Goal: Information Seeking & Learning: Learn about a topic

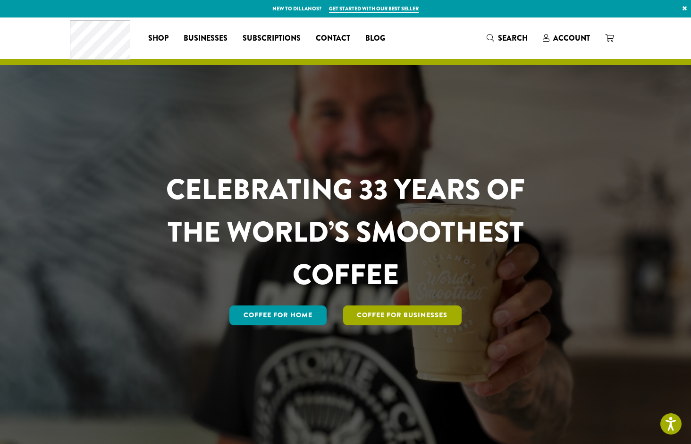
click at [410, 317] on link "Coffee For Businesses" at bounding box center [402, 315] width 119 height 20
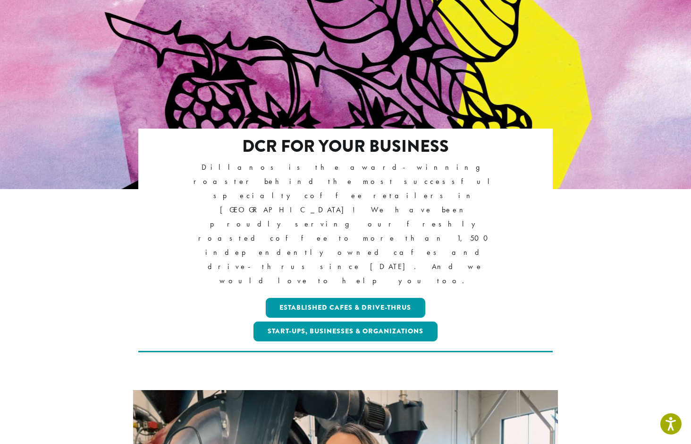
scroll to position [86, 0]
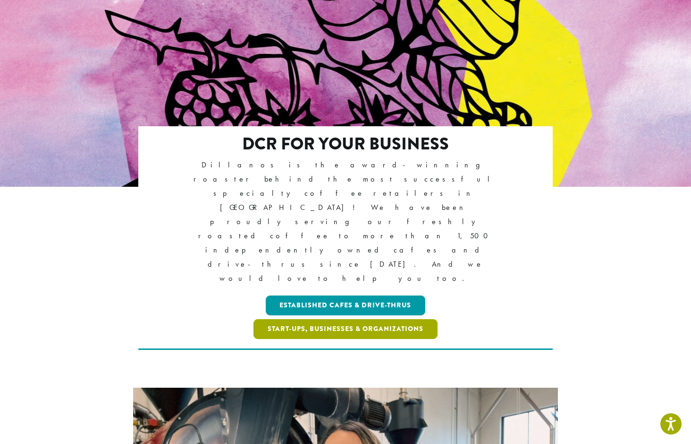
click at [380, 319] on link "Start-ups, Businesses & Organizations" at bounding box center [346, 329] width 184 height 20
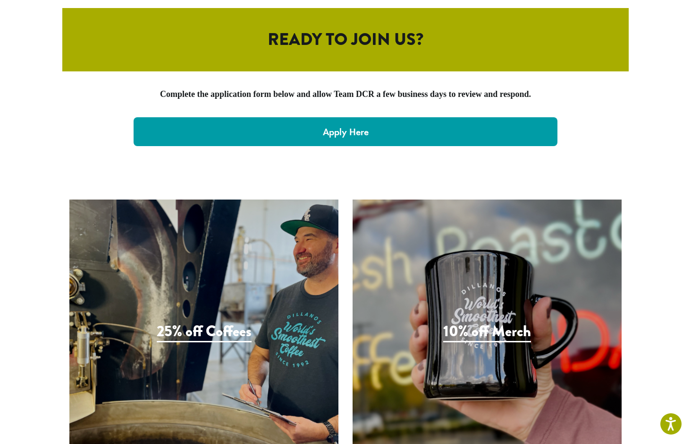
scroll to position [1976, 0]
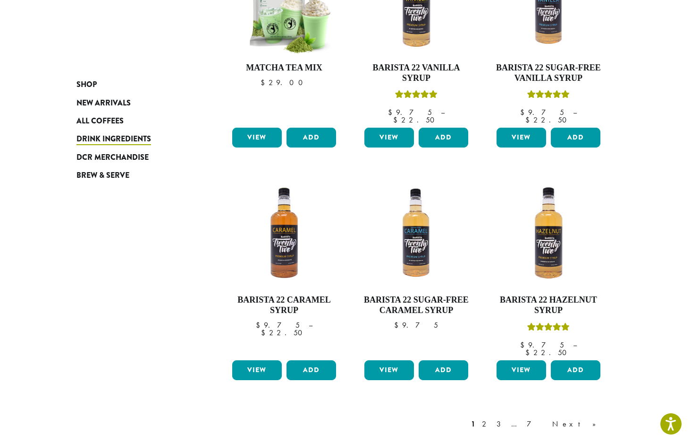
scroll to position [637, 0]
click at [592, 418] on link "Next »" at bounding box center [578, 423] width 54 height 11
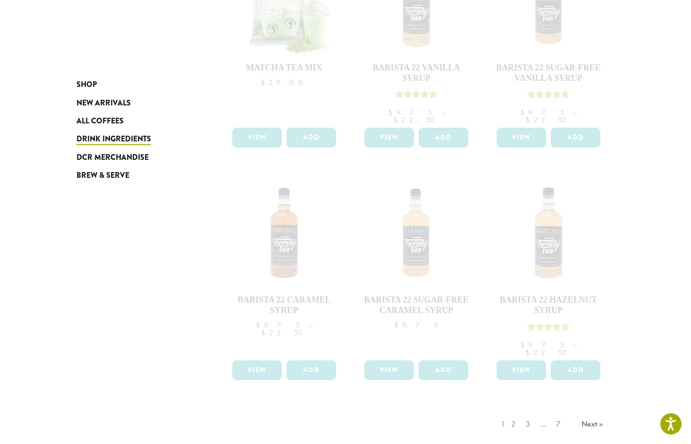
click at [589, 411] on div "1 2 3 … 7 Next »" at bounding box center [553, 433] width 109 height 44
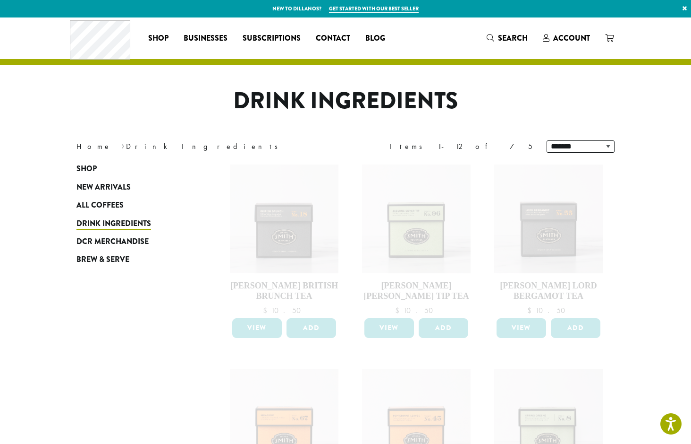
scroll to position [637, 0]
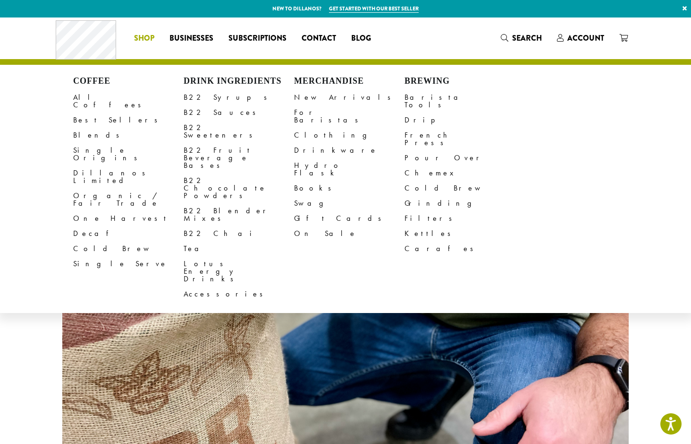
click at [144, 35] on span "Shop" at bounding box center [144, 39] width 20 height 12
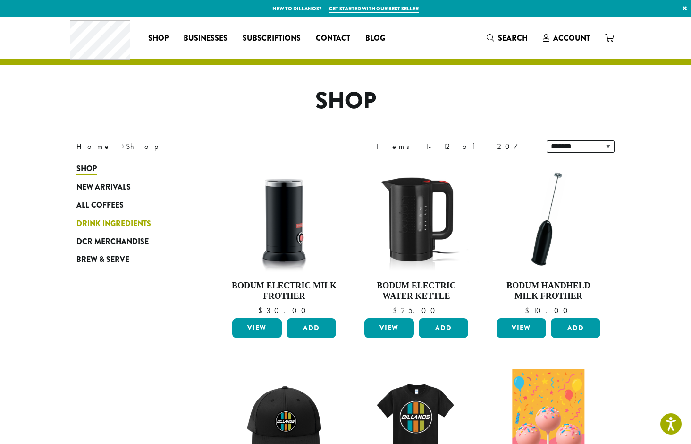
click at [121, 224] on span "Drink Ingredients" at bounding box center [114, 224] width 75 height 12
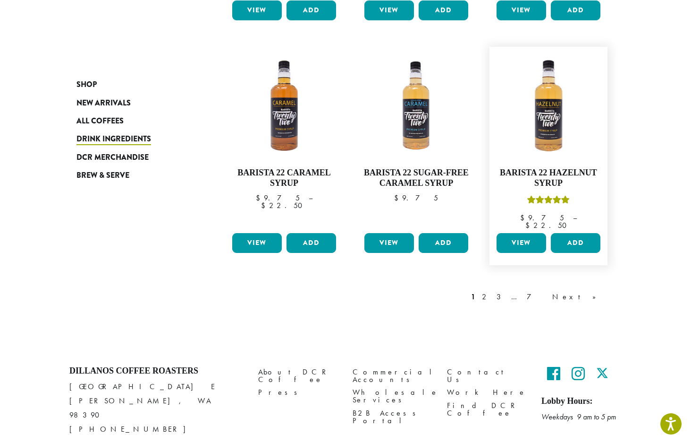
scroll to position [764, 0]
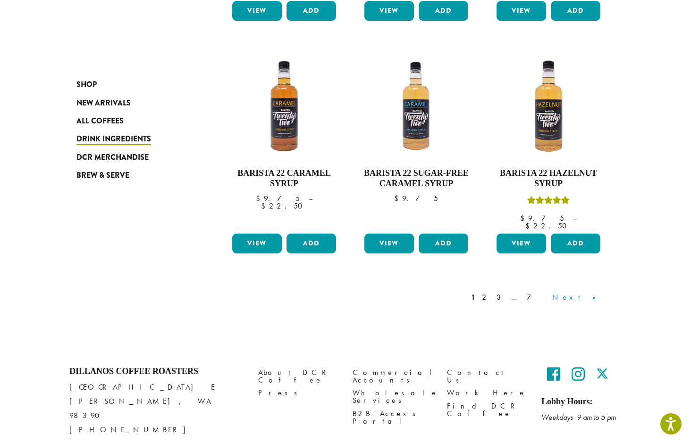
click at [604, 291] on link "Next »" at bounding box center [578, 296] width 54 height 11
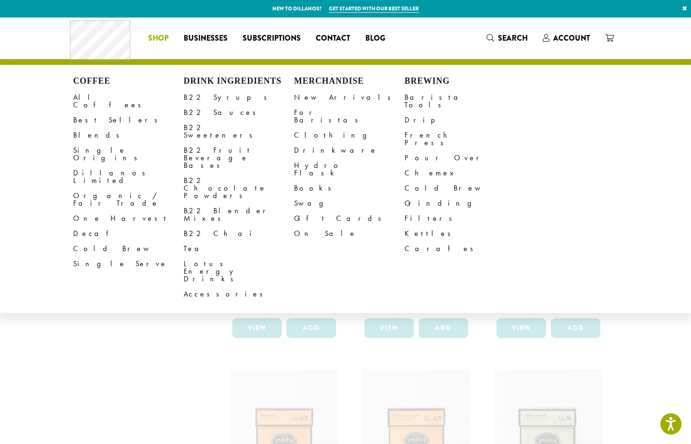
click at [160, 37] on span "Shop" at bounding box center [158, 39] width 20 height 12
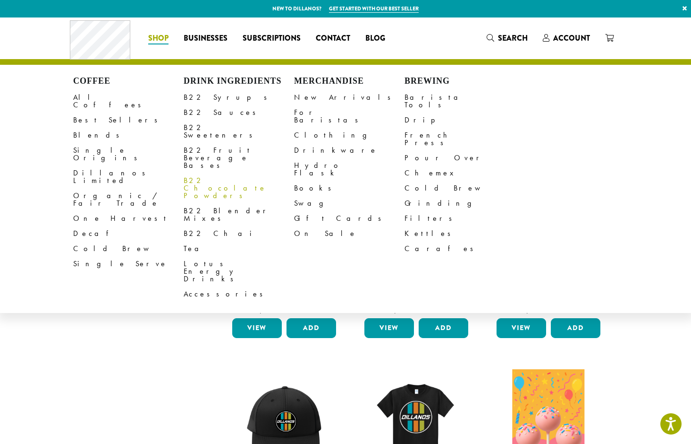
click at [214, 173] on link "B22 Chocolate Powders" at bounding box center [239, 188] width 111 height 30
click at [205, 114] on link "B22 Sauces" at bounding box center [239, 112] width 111 height 15
click at [210, 125] on link "B22 Sweeteners" at bounding box center [239, 131] width 111 height 23
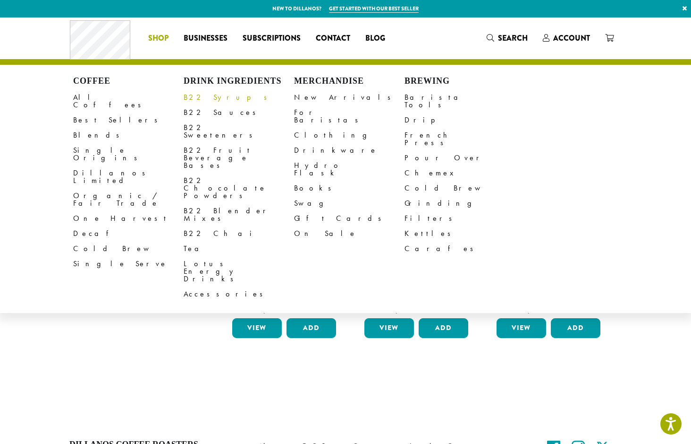
click at [207, 100] on link "B22 Syrups" at bounding box center [239, 97] width 111 height 15
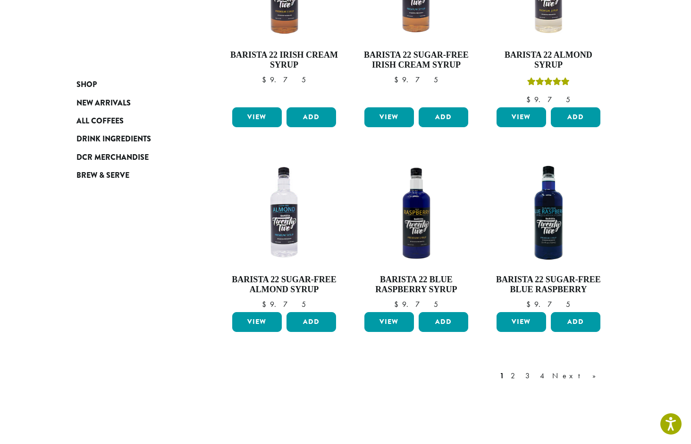
scroll to position [695, 0]
click at [593, 370] on link "Next »" at bounding box center [578, 375] width 54 height 11
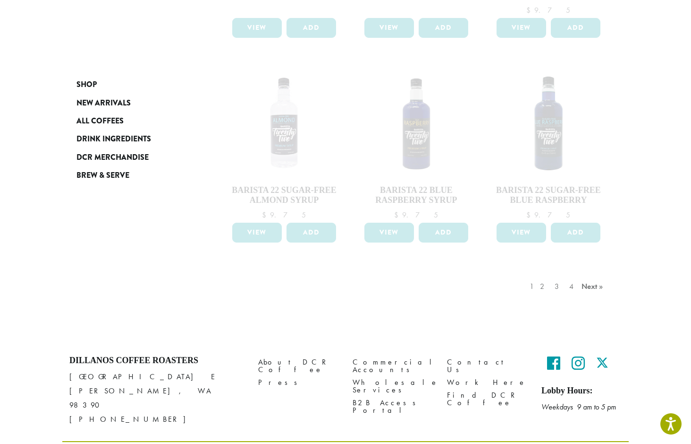
scroll to position [784, 0]
click at [592, 274] on div "1 2 3 4 Next »" at bounding box center [568, 296] width 80 height 44
click at [551, 274] on div "1 2 3 4 Next »" at bounding box center [568, 296] width 80 height 44
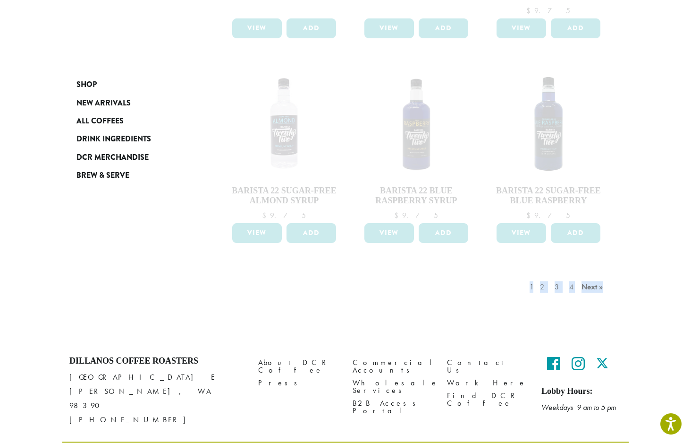
click at [551, 274] on div "1 2 3 4 Next »" at bounding box center [568, 296] width 80 height 44
click at [436, 286] on div "1 2 3 4 Next »" at bounding box center [416, 296] width 397 height 44
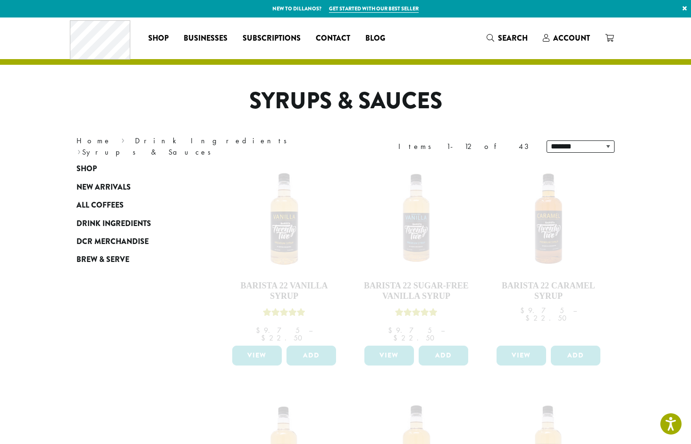
scroll to position [0, 0]
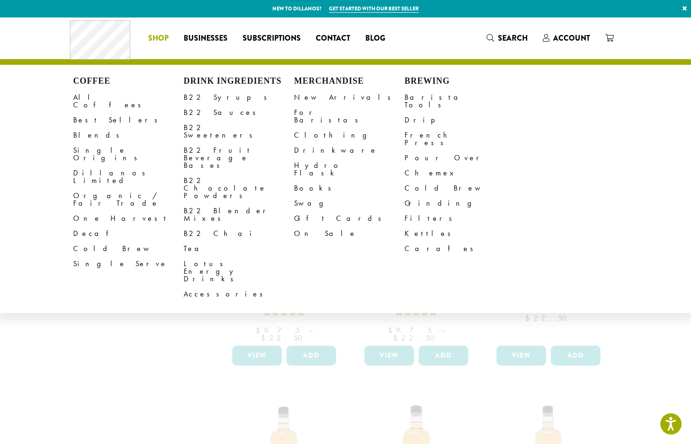
click at [155, 36] on span "Shop" at bounding box center [158, 39] width 20 height 12
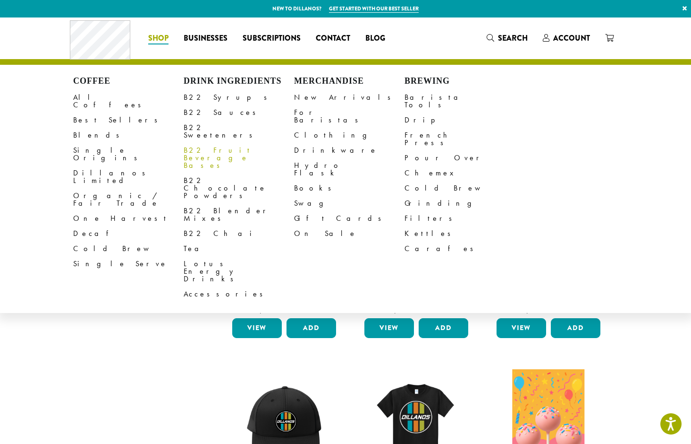
click at [242, 143] on link "B22 Fruit Beverage Bases" at bounding box center [239, 158] width 111 height 30
click at [226, 203] on link "B22 Blender Mixes" at bounding box center [239, 214] width 111 height 23
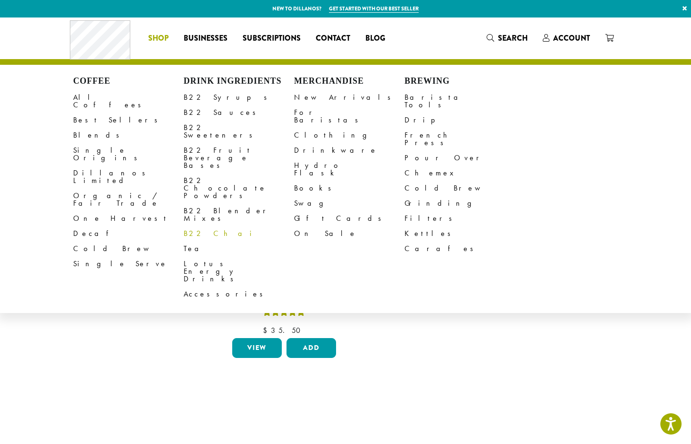
click at [204, 226] on link "B22 Chai" at bounding box center [239, 233] width 111 height 15
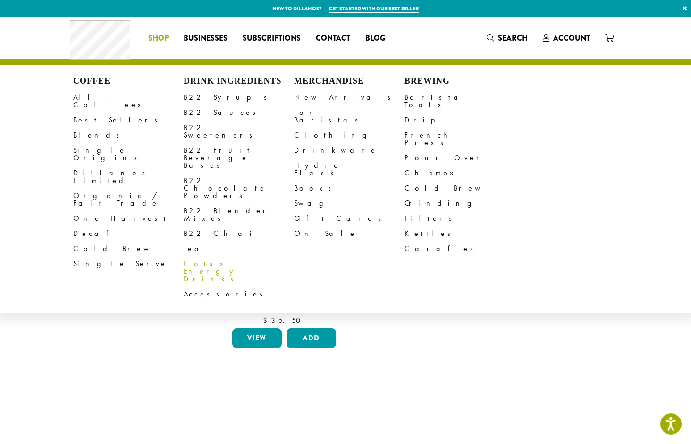
click at [220, 256] on link "Lotus Energy Drinks" at bounding box center [239, 271] width 111 height 30
